Goal: Find specific page/section

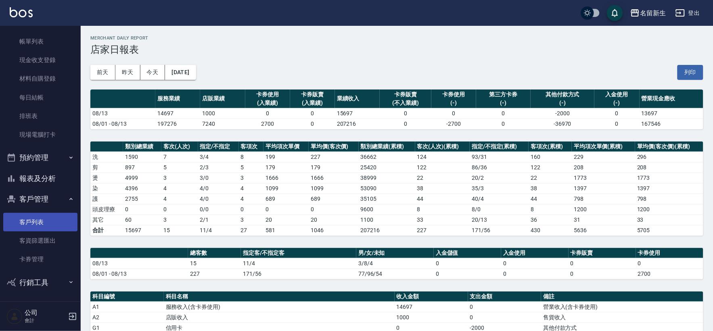
click at [49, 217] on link "客戶列表" at bounding box center [40, 222] width 74 height 19
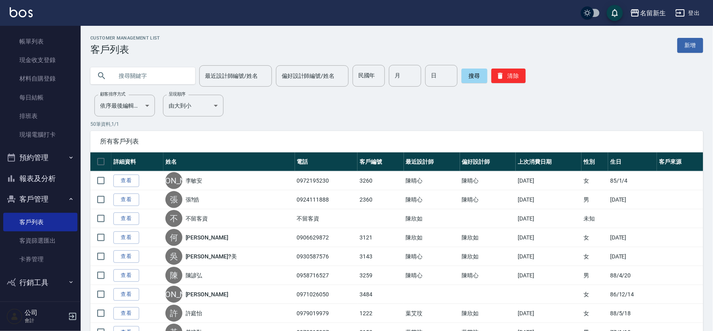
click at [160, 75] on input "text" at bounding box center [151, 76] width 76 height 22
type input "圯"
type input "ㄛˇ"
type input "以"
type input "五"
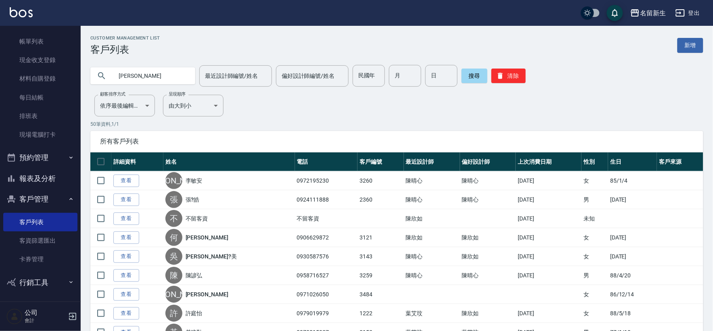
type input "[PERSON_NAME]"
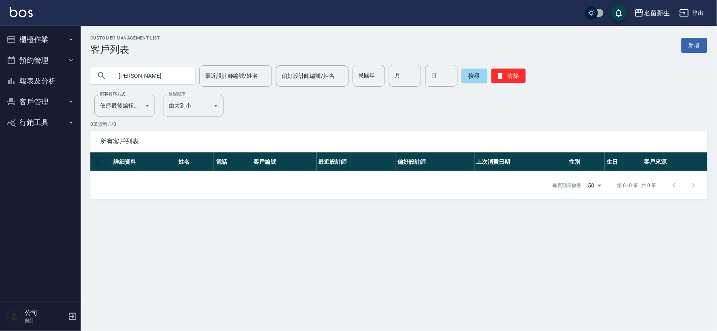
drag, startPoint x: 122, startPoint y: 75, endPoint x: 113, endPoint y: 75, distance: 9.3
click at [113, 75] on input "[PERSON_NAME]" at bounding box center [151, 76] width 76 height 22
type input "怡"
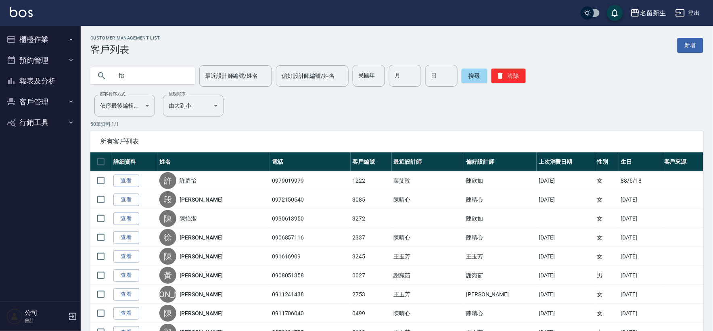
click at [126, 79] on input "怡" at bounding box center [151, 76] width 76 height 22
